Goal: Task Accomplishment & Management: Use online tool/utility

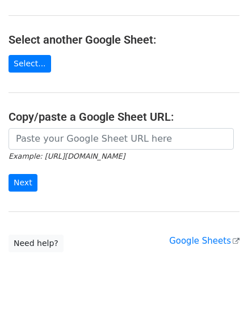
scroll to position [197, 0]
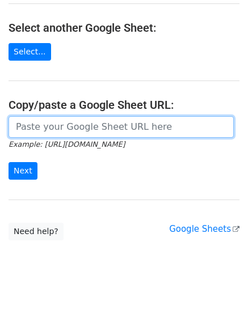
click at [47, 129] on input "url" at bounding box center [120, 127] width 225 height 22
paste input "[URL][DOMAIN_NAME]"
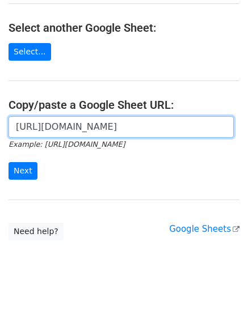
scroll to position [0, 269]
type input "[URL][DOMAIN_NAME]"
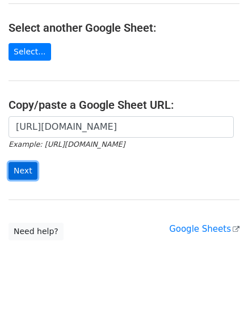
click at [19, 173] on input "Next" at bounding box center [22, 171] width 29 height 18
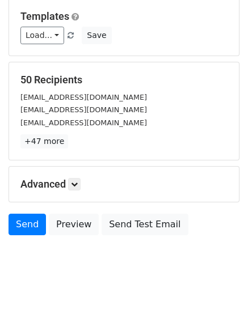
scroll to position [109, 0]
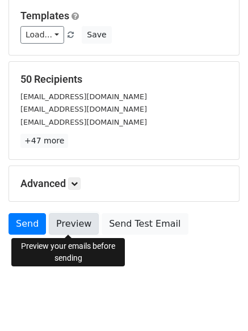
click at [61, 222] on link "Preview" at bounding box center [74, 224] width 50 height 22
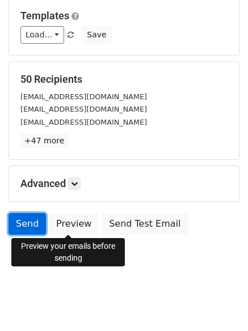
click at [32, 220] on link "Send" at bounding box center [26, 224] width 37 height 22
